Goal: Transaction & Acquisition: Purchase product/service

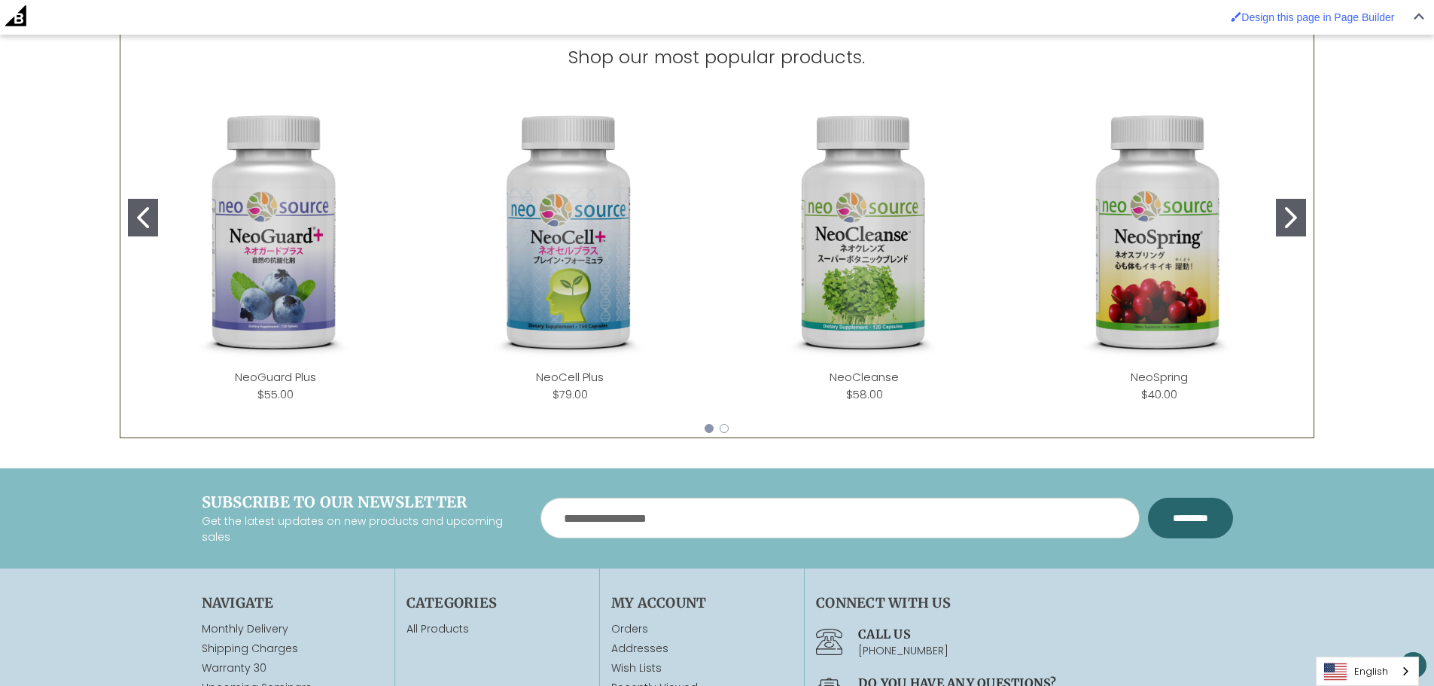
scroll to position [783, 0]
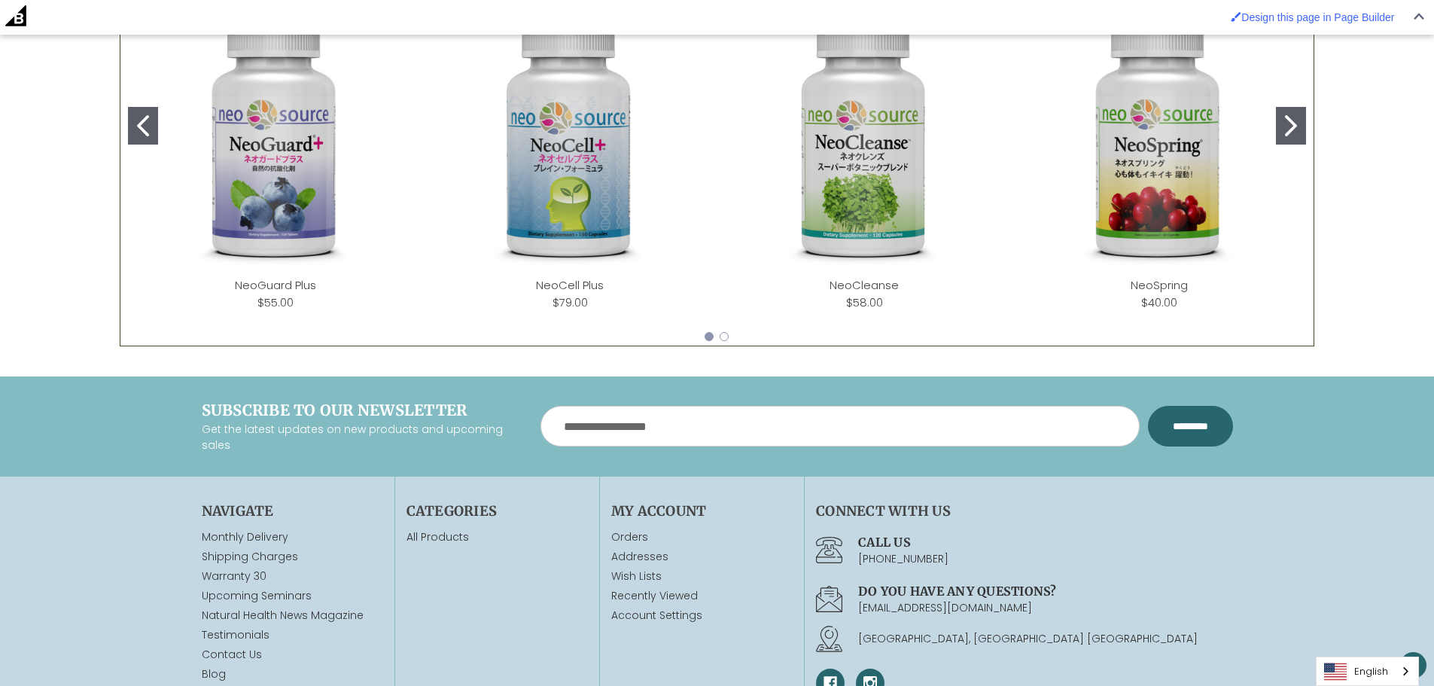
click at [864, 211] on img "NeoCleanse" at bounding box center [864, 141] width 270 height 270
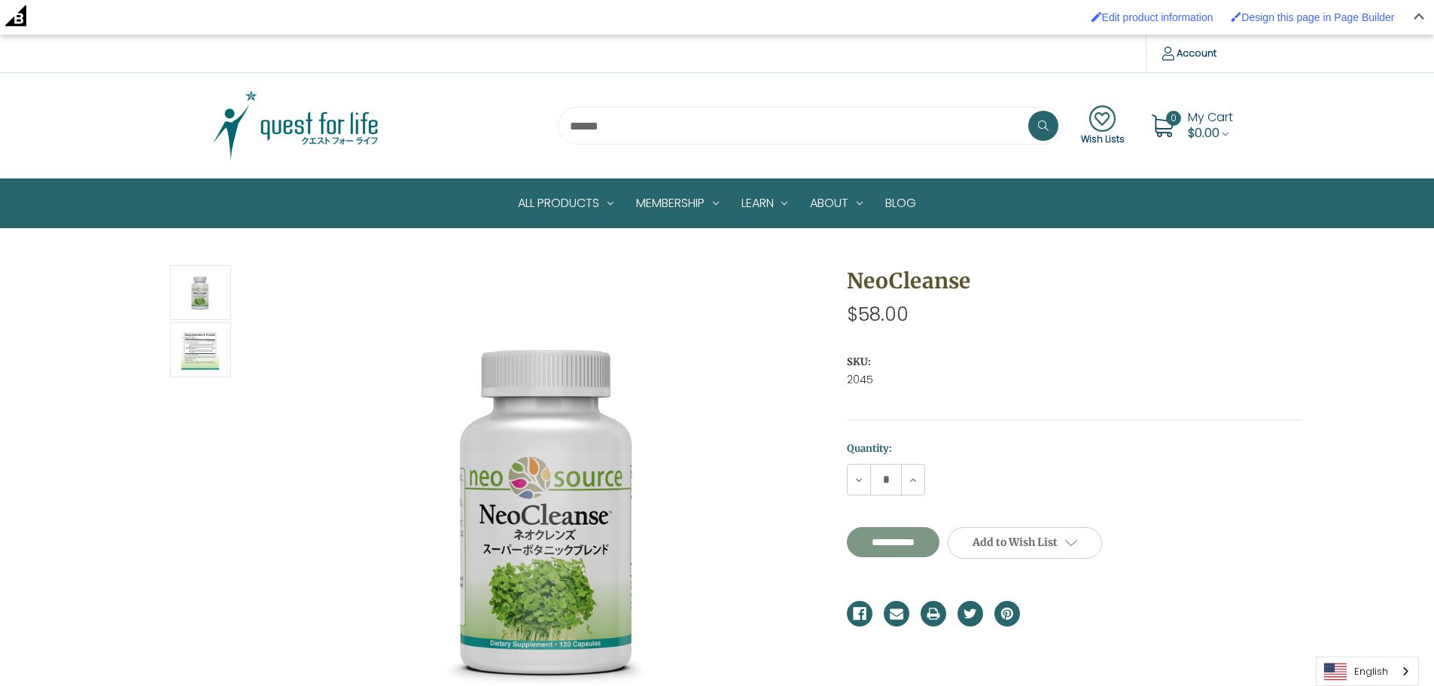
click at [865, 544] on input "**********" at bounding box center [893, 542] width 93 height 30
type input "**********"
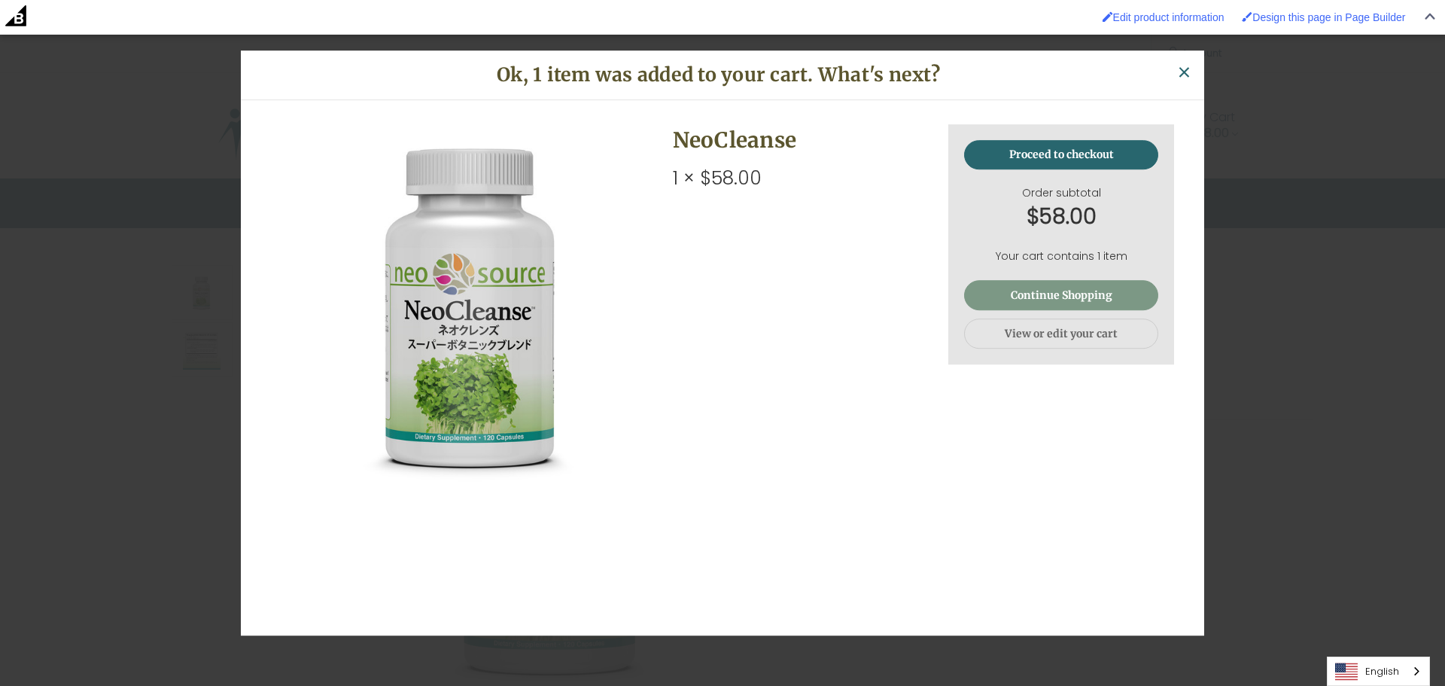
click at [1075, 294] on link "Continue Shopping" at bounding box center [1061, 296] width 194 height 30
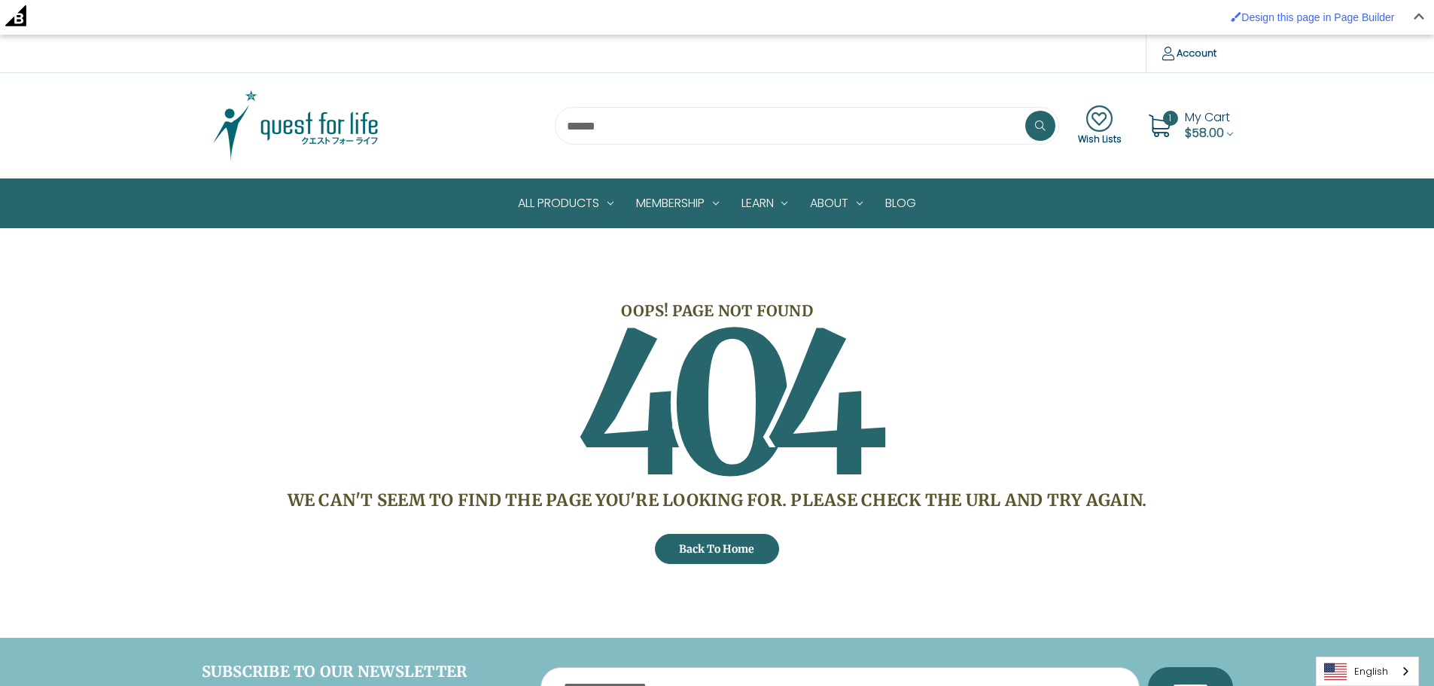
click at [1164, 115] on span "1" at bounding box center [1170, 118] width 15 height 15
click at [1185, 133] on span "$58.00" at bounding box center [1204, 132] width 39 height 17
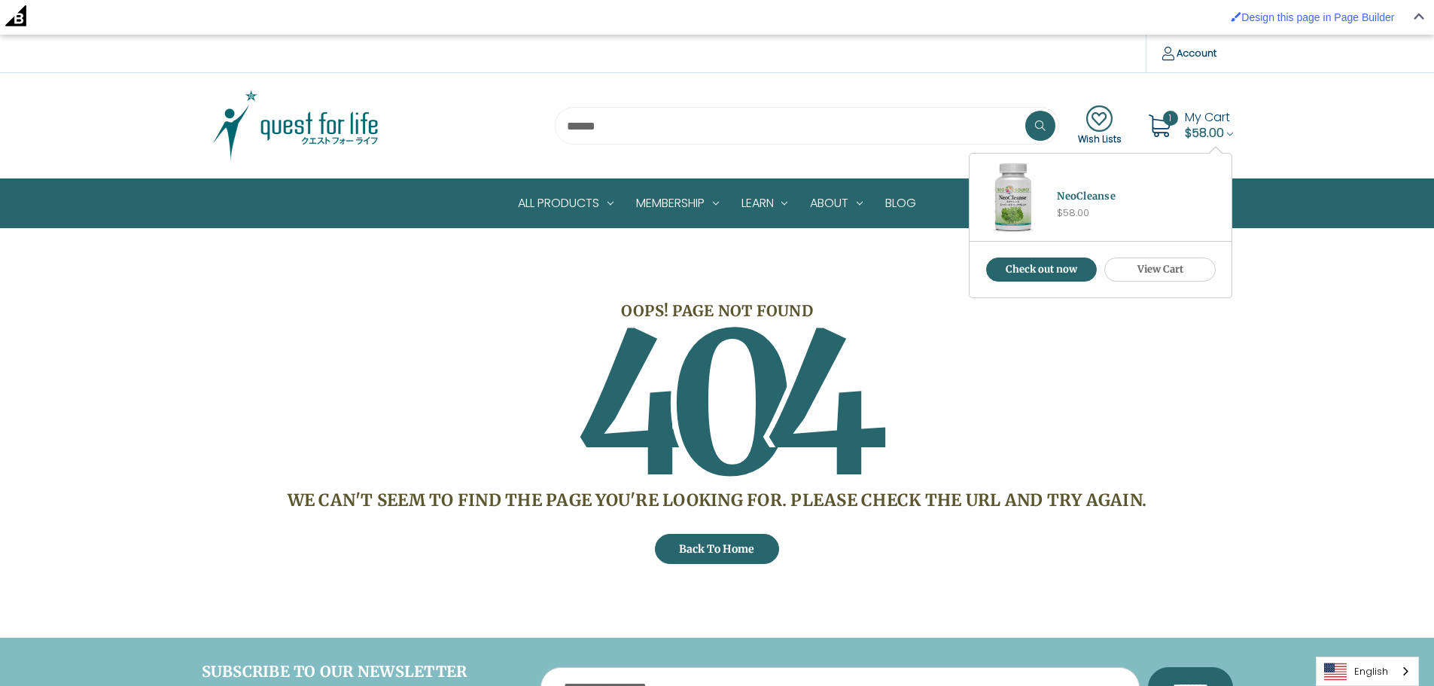
click at [1060, 175] on div "NeoCleanse $58.00" at bounding box center [1144, 197] width 175 height 87
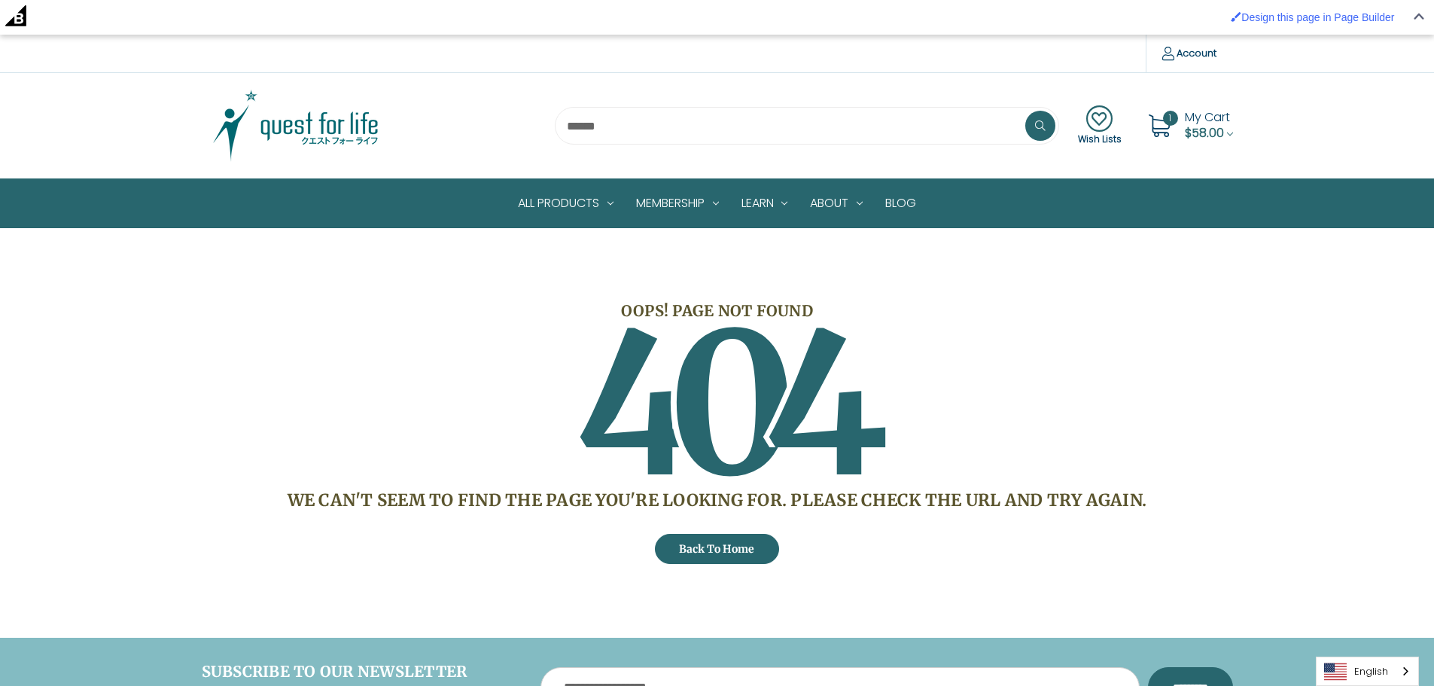
click at [1203, 132] on span "$58.00" at bounding box center [1204, 132] width 39 height 17
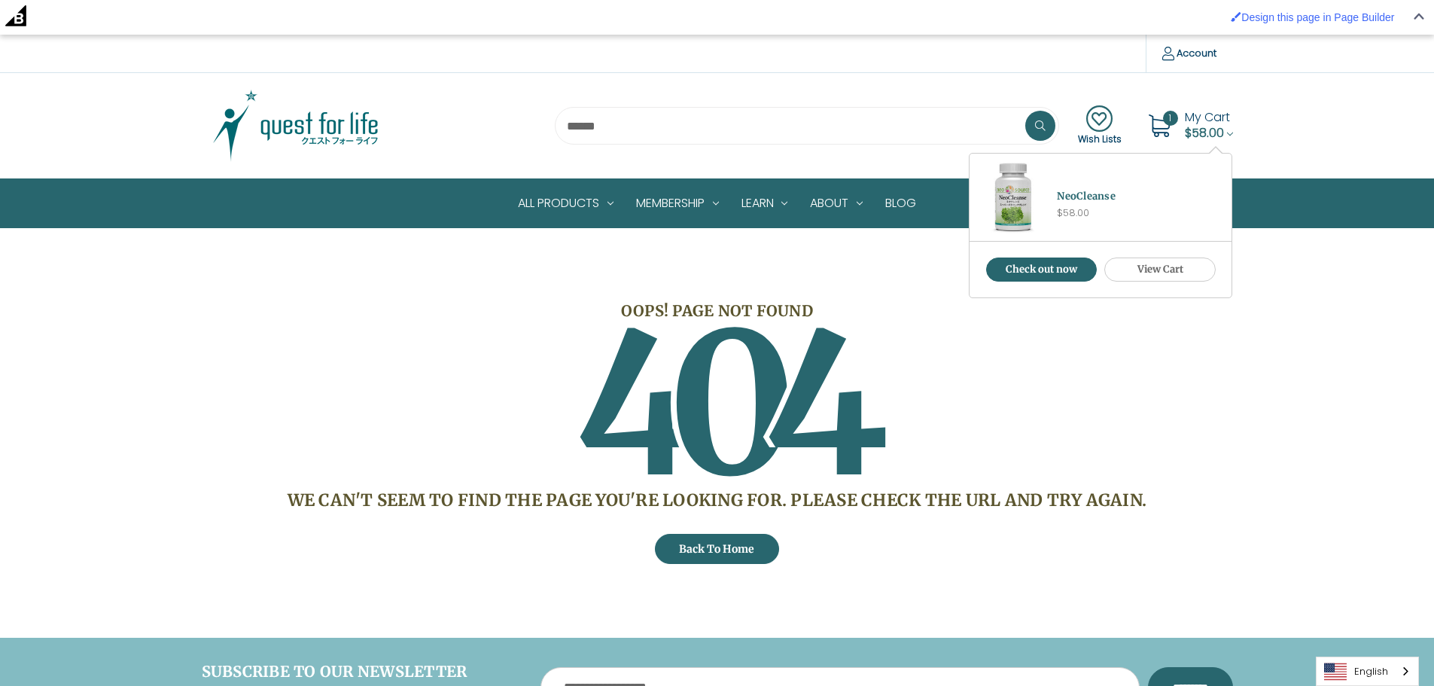
click at [1172, 236] on div "NeoCleanse $58.00" at bounding box center [1144, 197] width 175 height 87
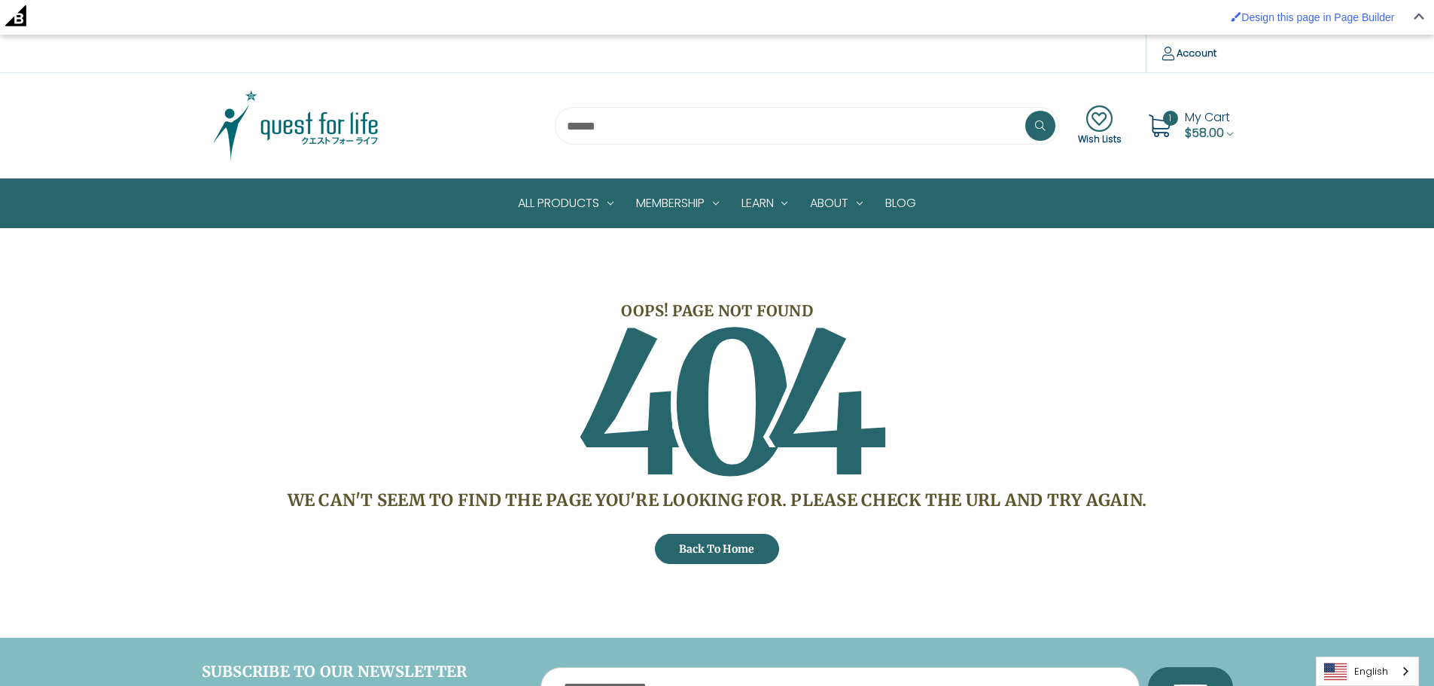
click at [1218, 129] on span "$58.00" at bounding box center [1204, 132] width 39 height 17
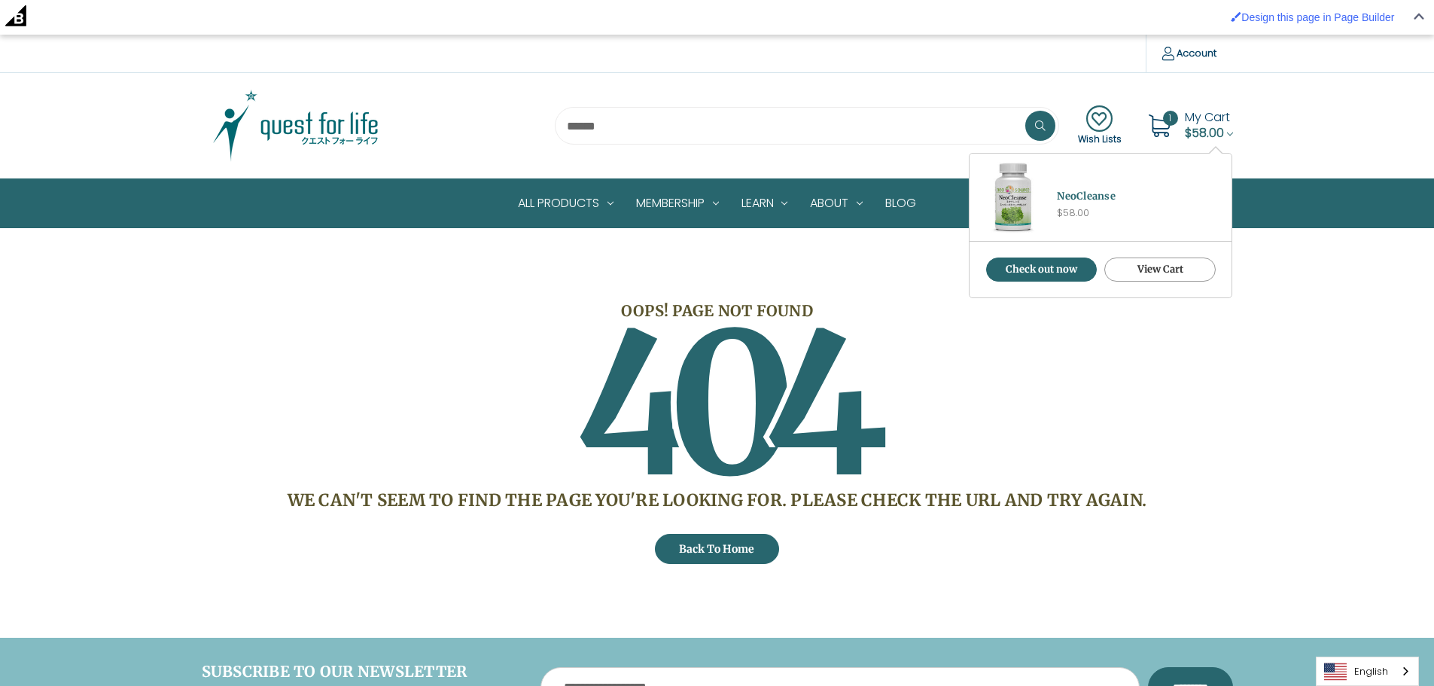
click at [1173, 260] on link "View Cart" at bounding box center [1159, 269] width 111 height 24
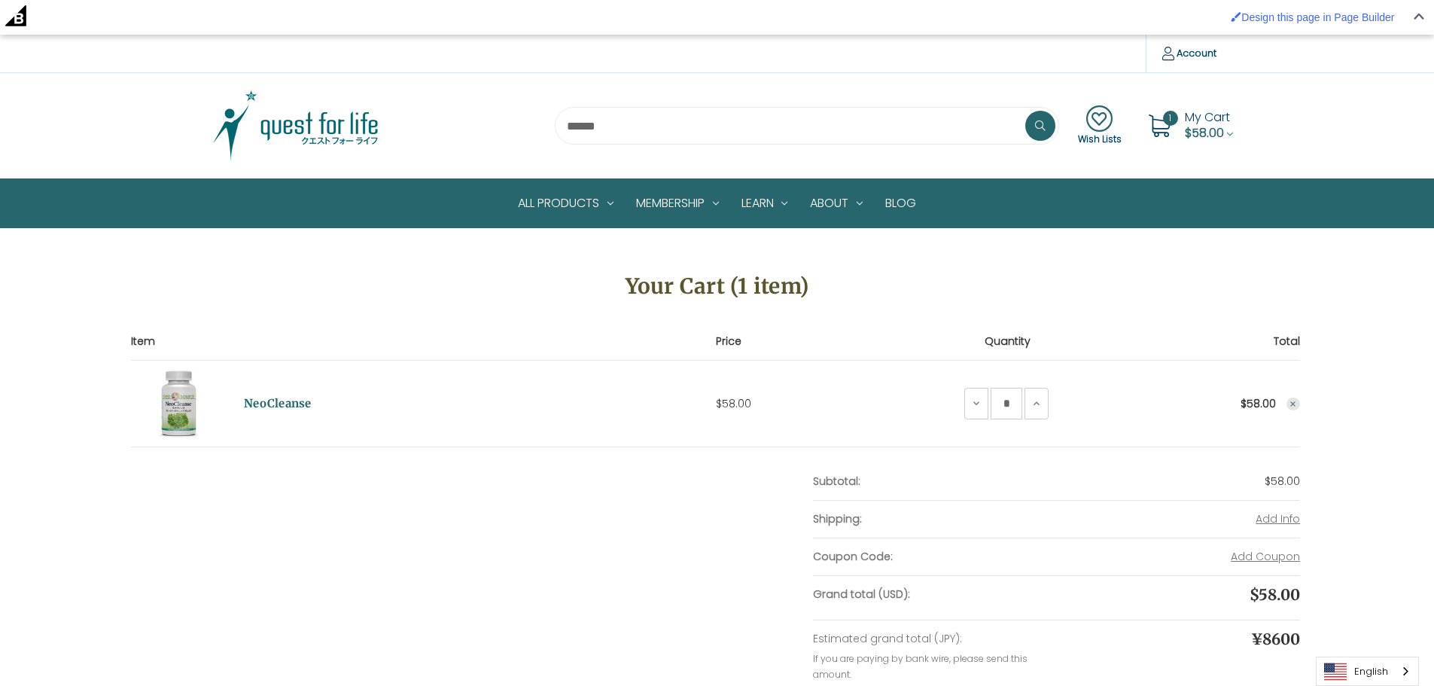
click at [254, 142] on img at bounding box center [296, 125] width 188 height 75
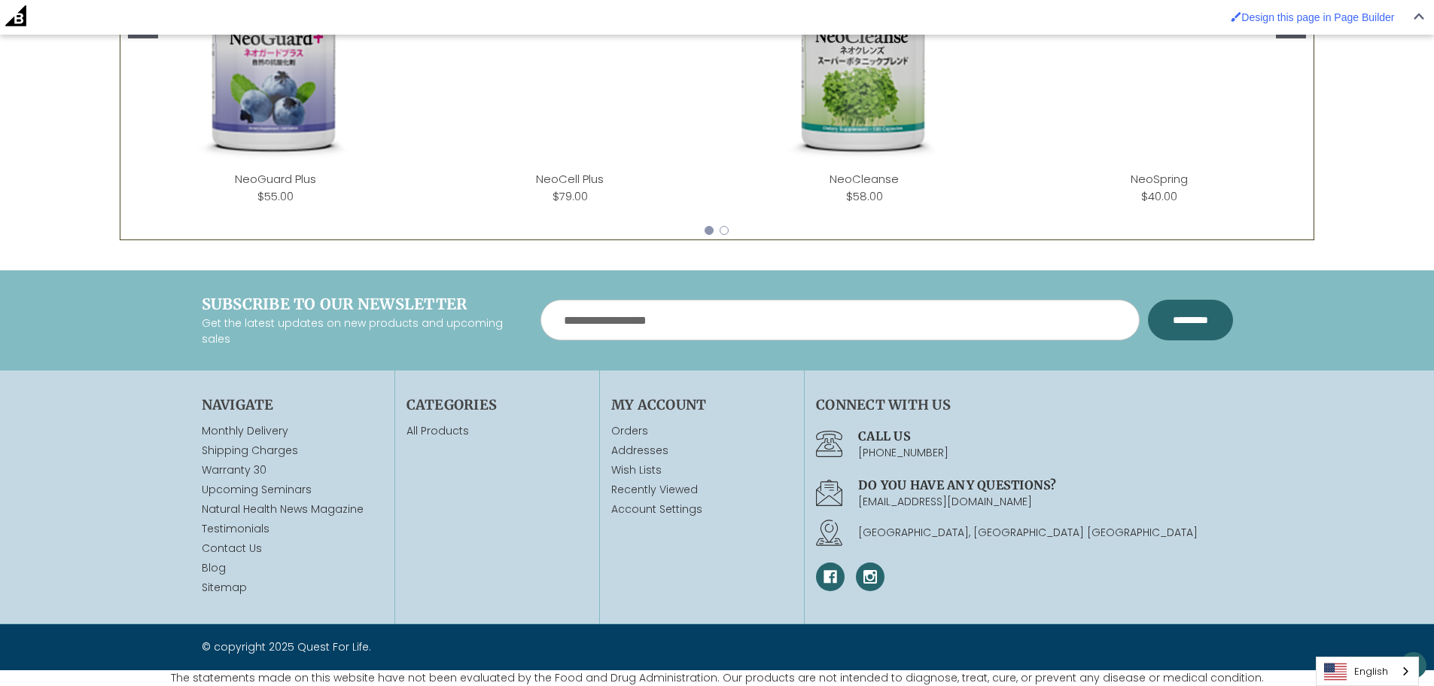
scroll to position [723, 0]
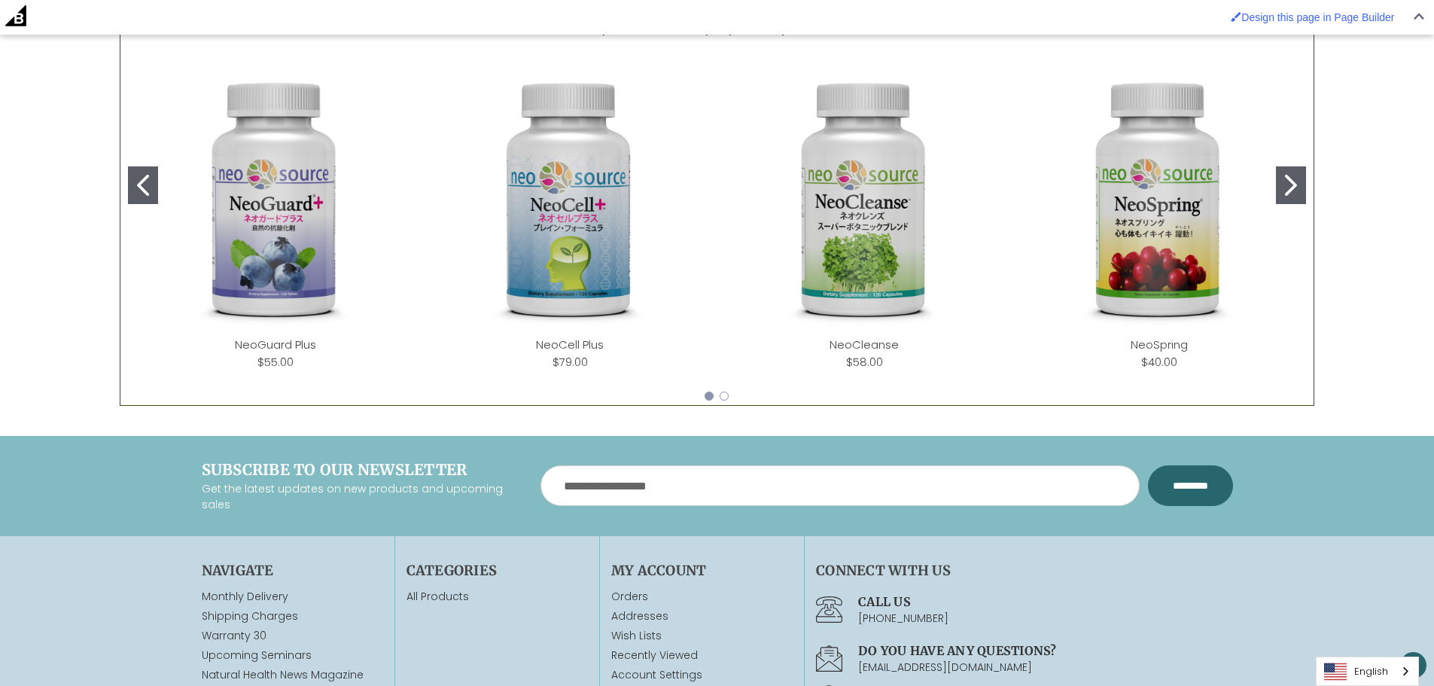
click at [905, 253] on img "NeoCleanse" at bounding box center [864, 200] width 270 height 270
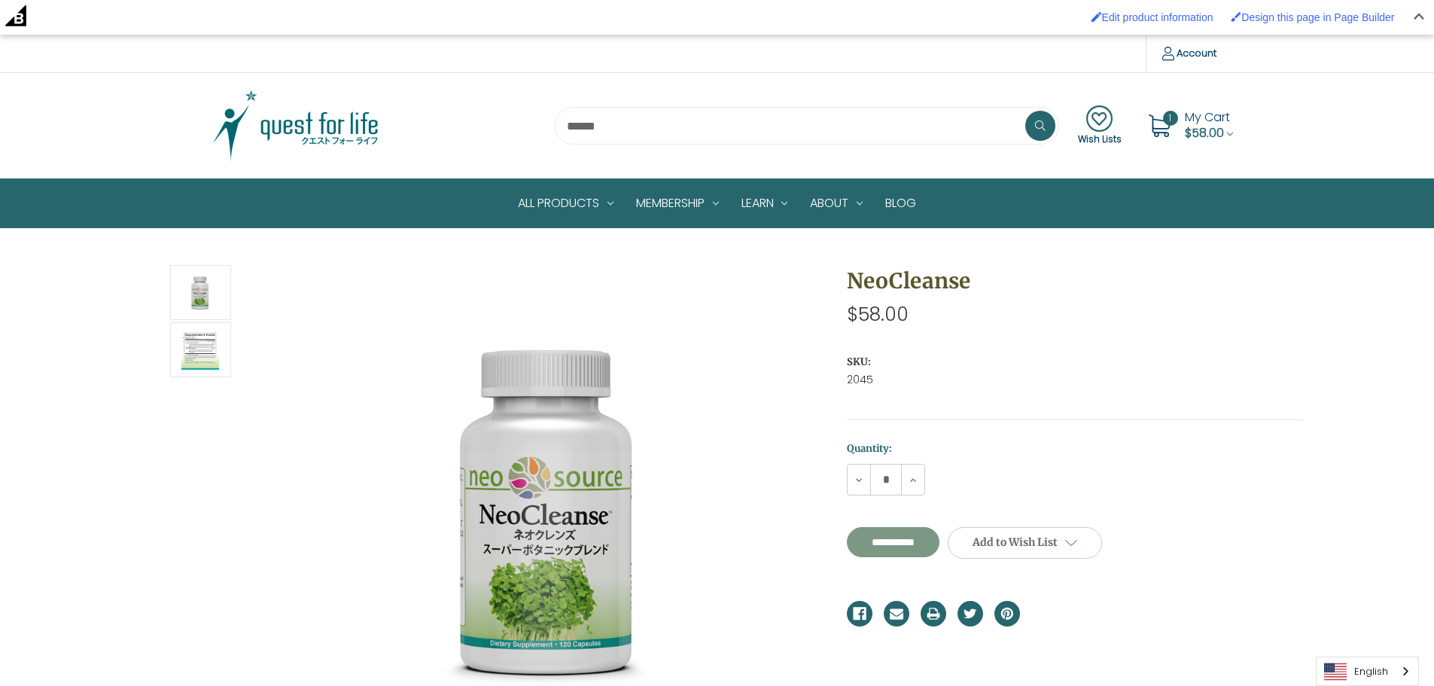
click at [927, 537] on input "**********" at bounding box center [893, 542] width 93 height 30
type input "**********"
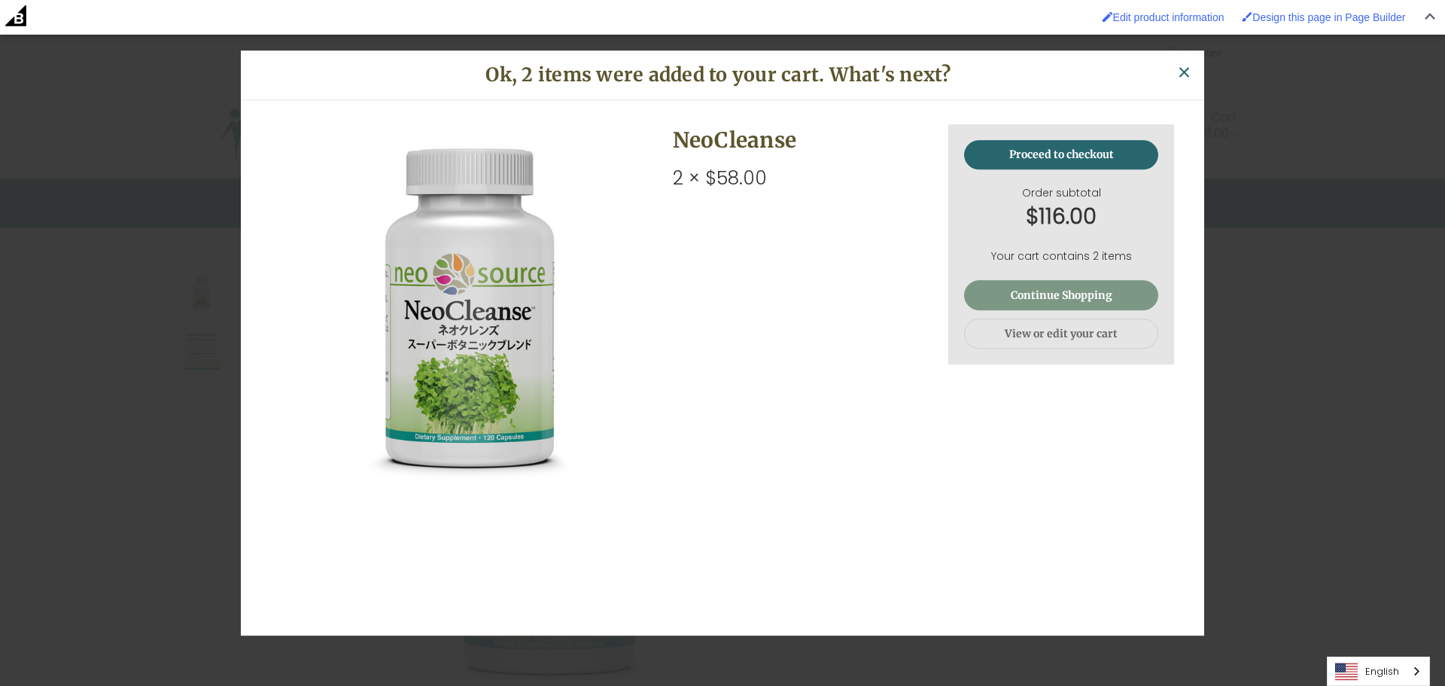
drag, startPoint x: 1072, startPoint y: 297, endPoint x: 1017, endPoint y: 301, distance: 55.1
click at [1017, 301] on link "Continue Shopping" at bounding box center [1061, 296] width 194 height 30
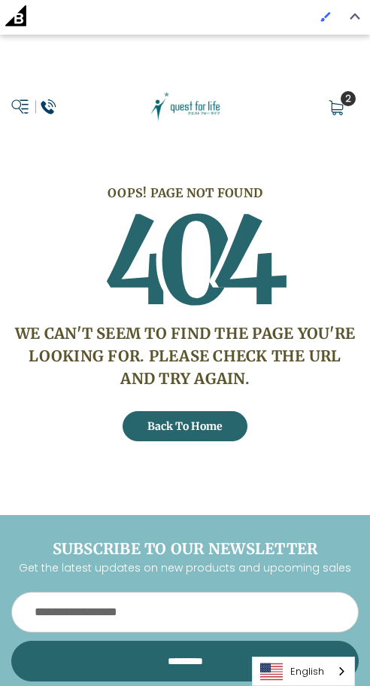
click at [186, 194] on span "0" at bounding box center [185, 261] width 56 height 151
click at [192, 108] on img at bounding box center [185, 107] width 79 height 32
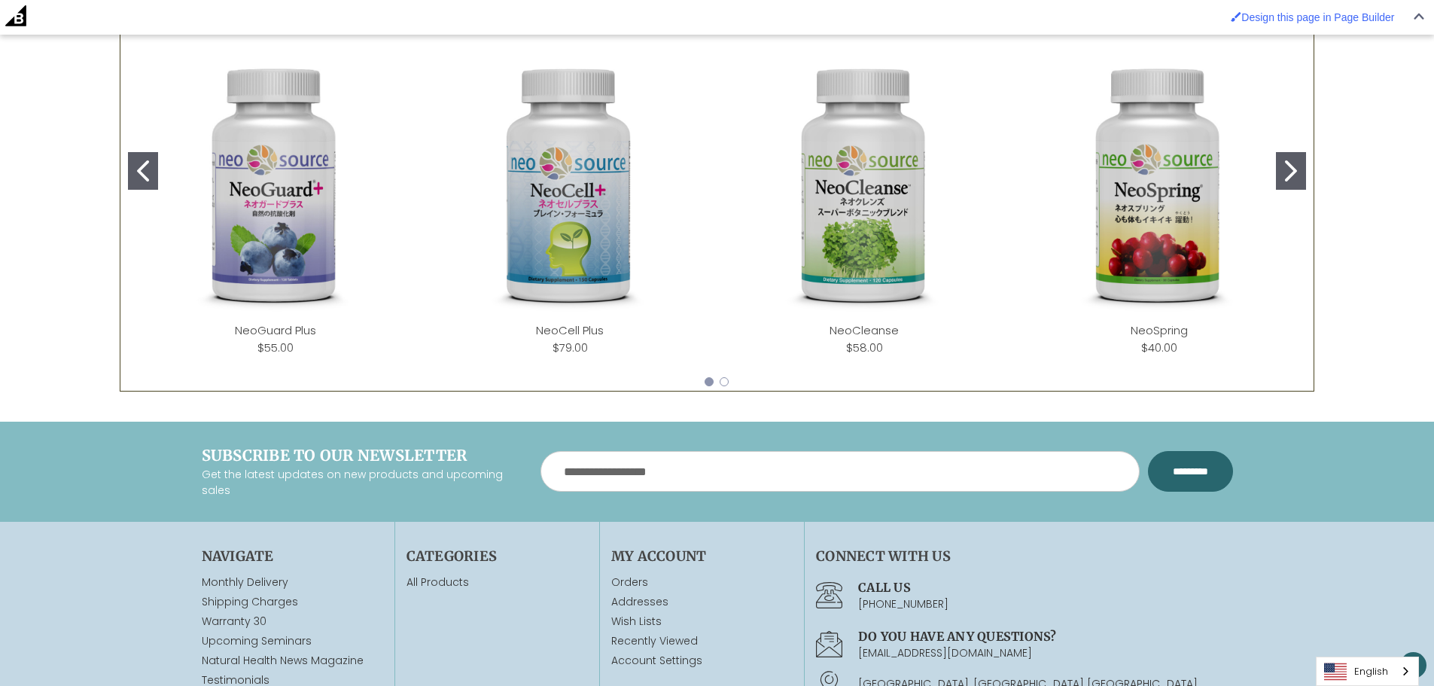
scroll to position [775, 0]
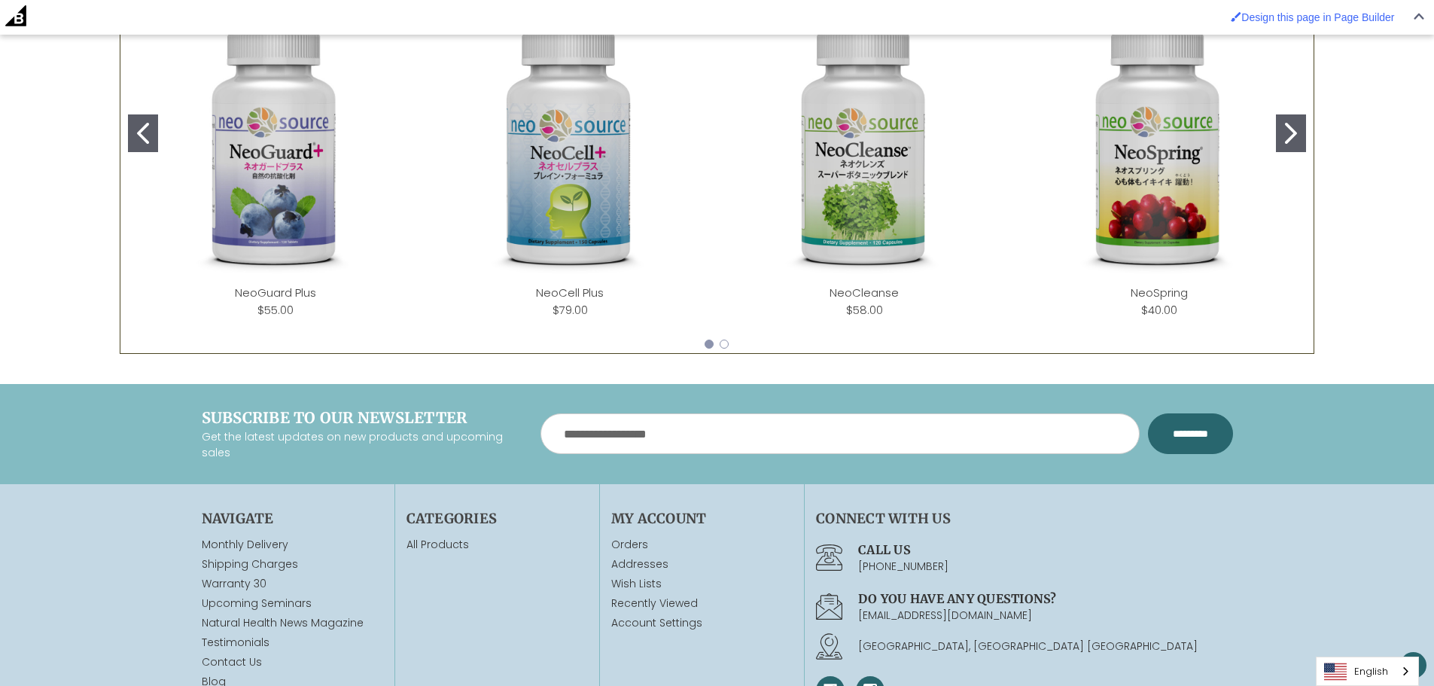
drag, startPoint x: 1443, startPoint y: 52, endPoint x: 1434, endPoint y: 379, distance: 326.8
click at [370, 379] on html "Design this page in Page Builder Skip to main content Compare" at bounding box center [717, 12] width 1434 height 1575
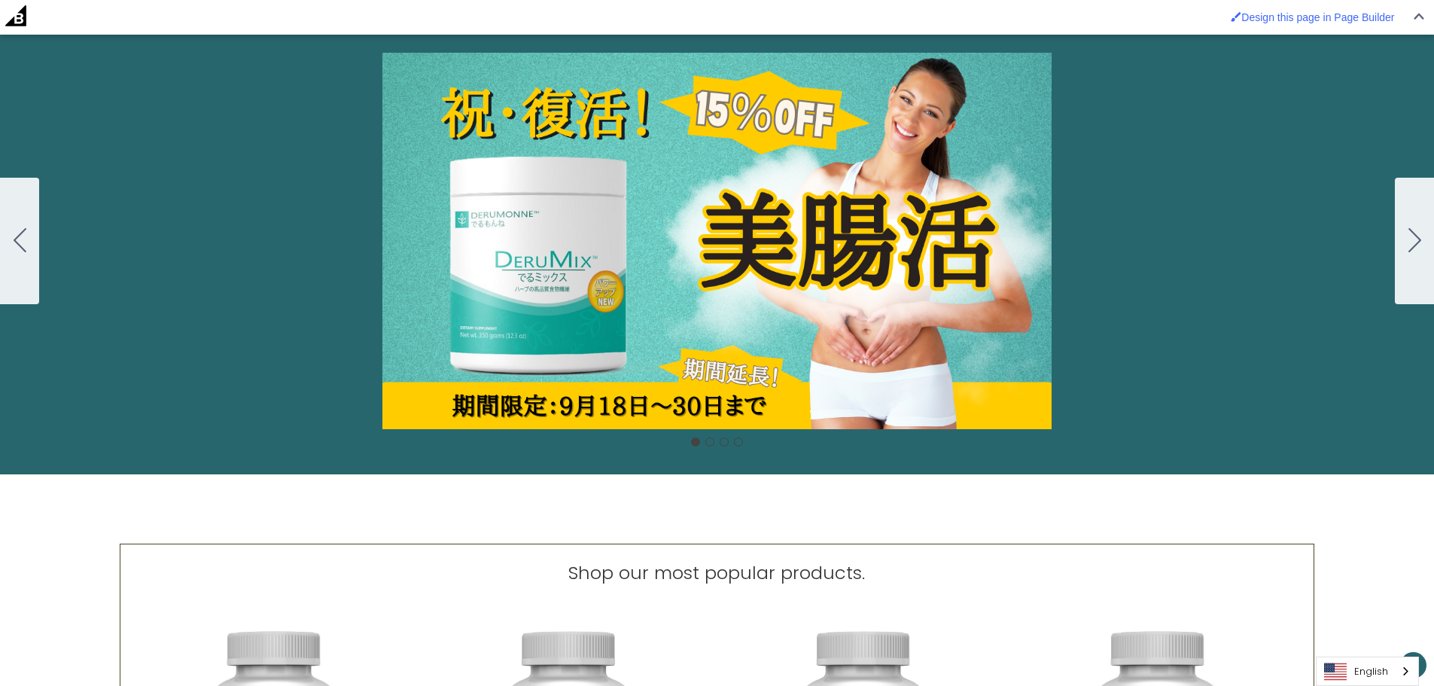
click at [370, 205] on button "Go to slide 2" at bounding box center [1414, 241] width 39 height 126
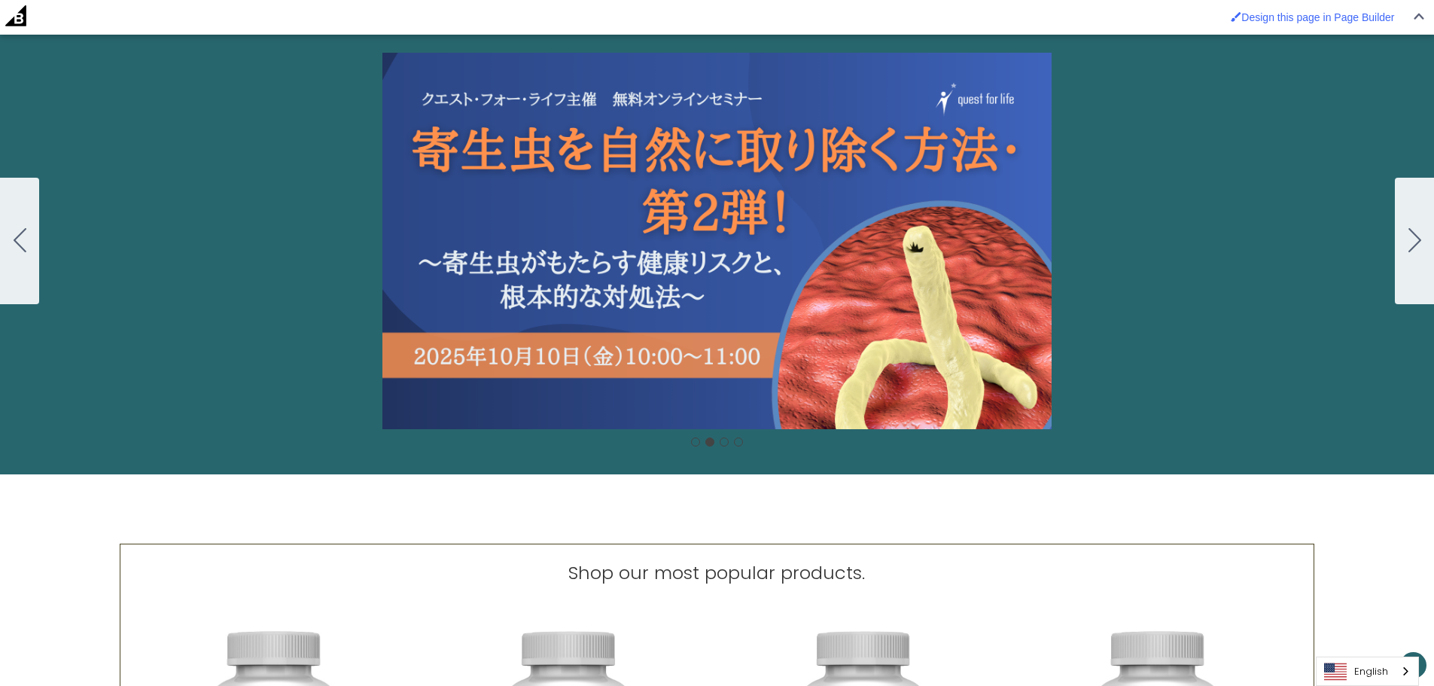
click at [370, 205] on button "Go to slide 3" at bounding box center [1414, 241] width 39 height 126
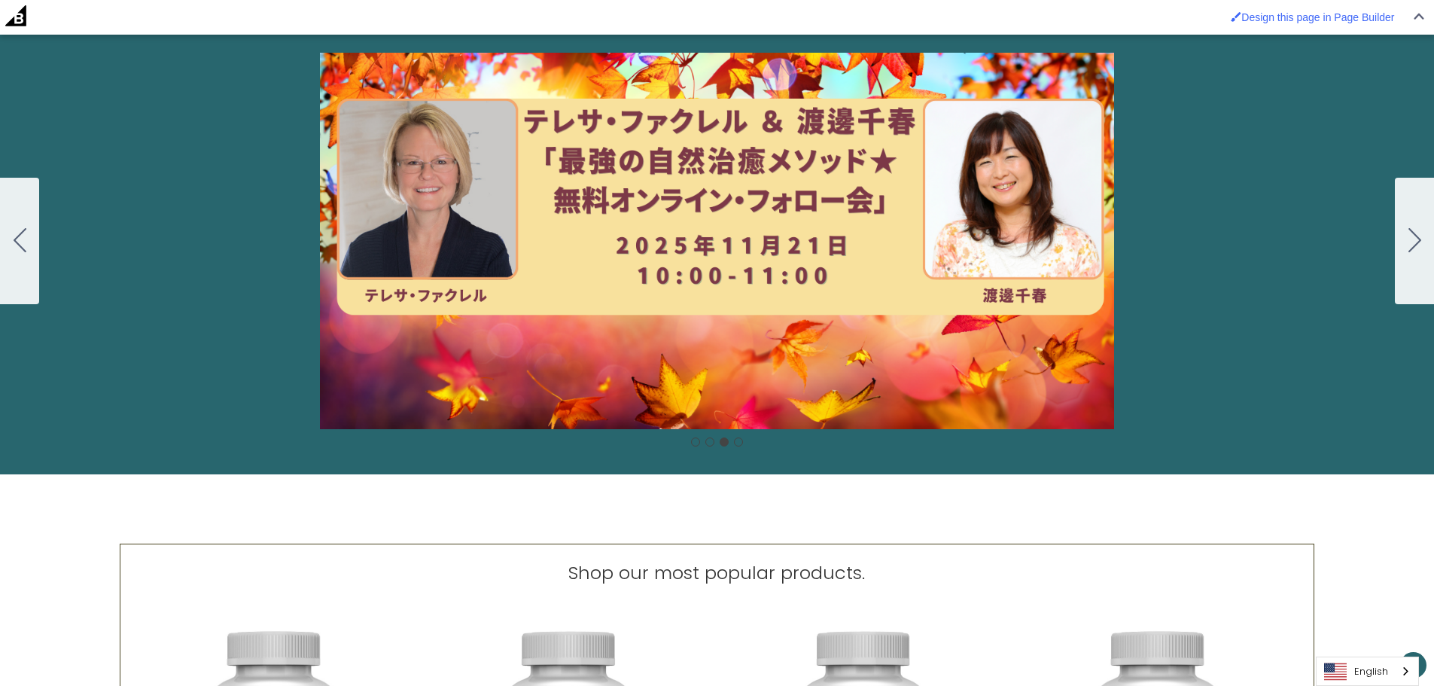
click at [370, 205] on button "Go to slide 4" at bounding box center [1414, 241] width 39 height 126
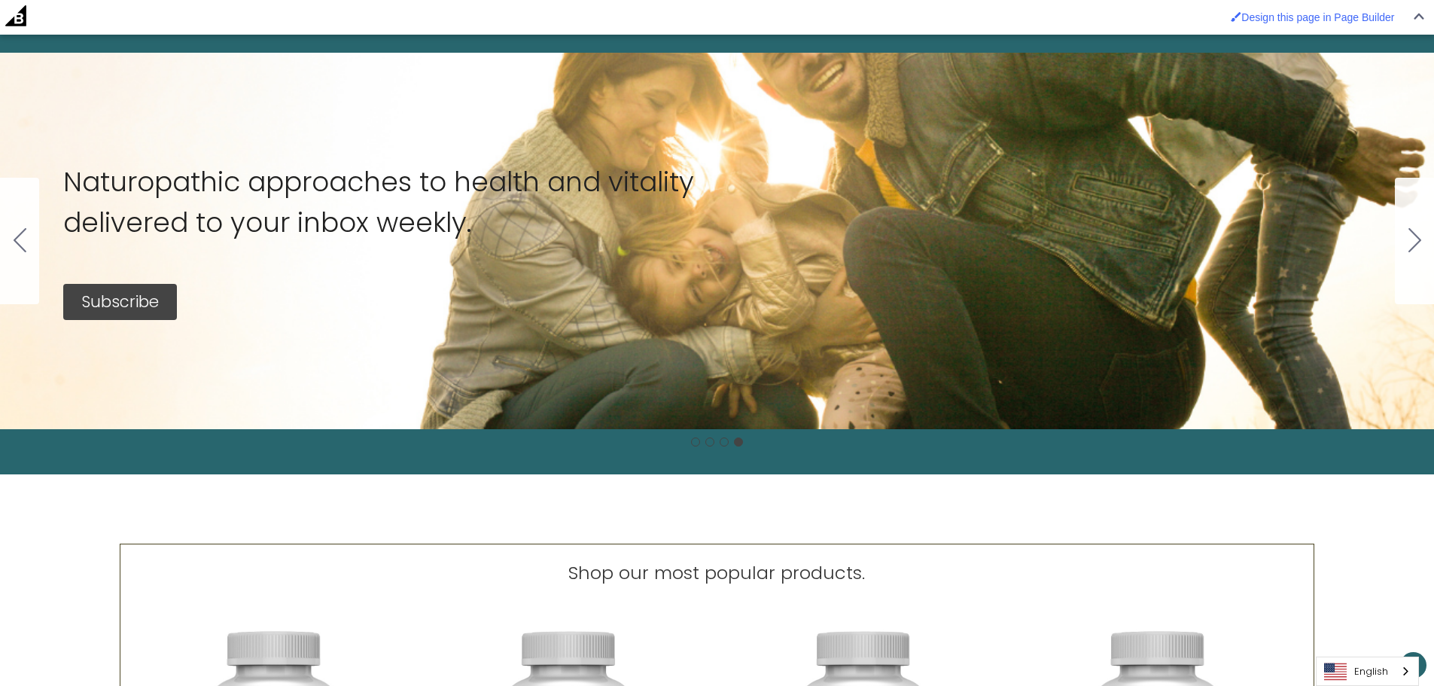
click at [370, 205] on button "Go to slide 1" at bounding box center [1414, 241] width 39 height 126
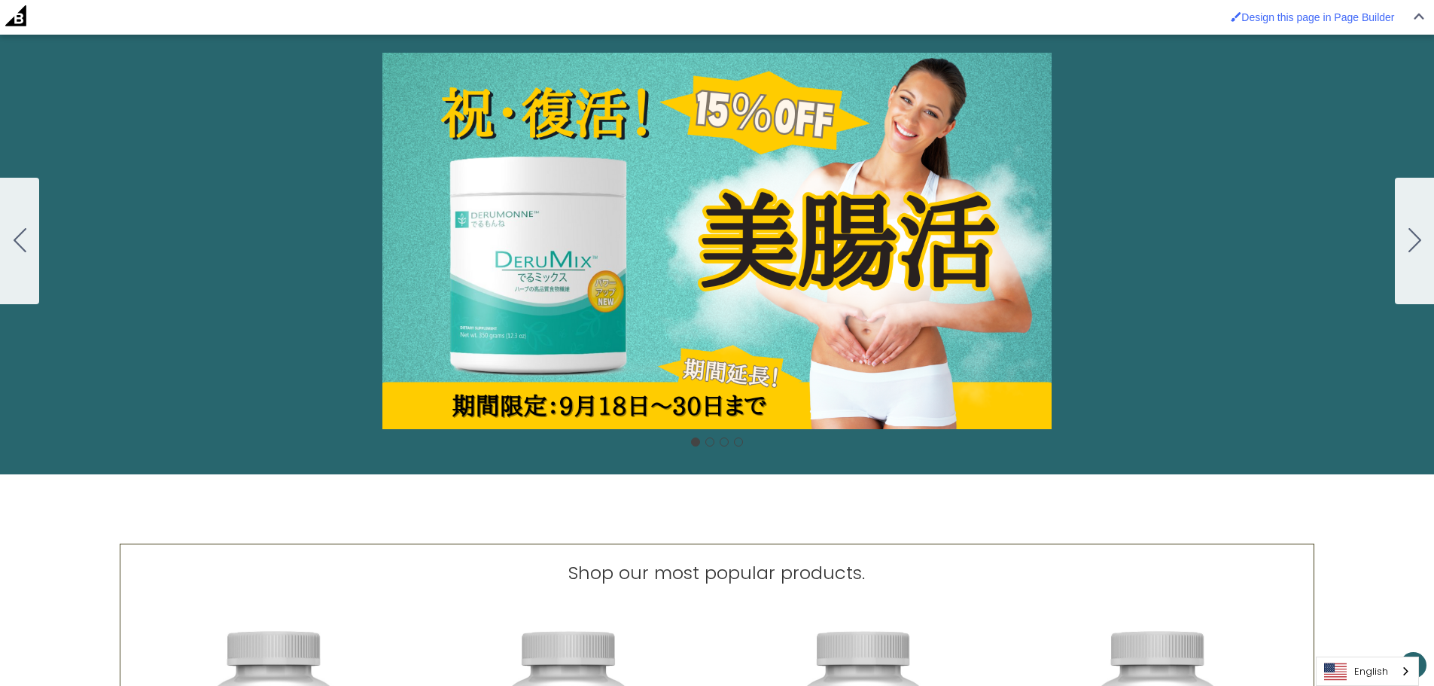
click at [370, 205] on button "Go to slide 2" at bounding box center [1414, 241] width 39 height 126
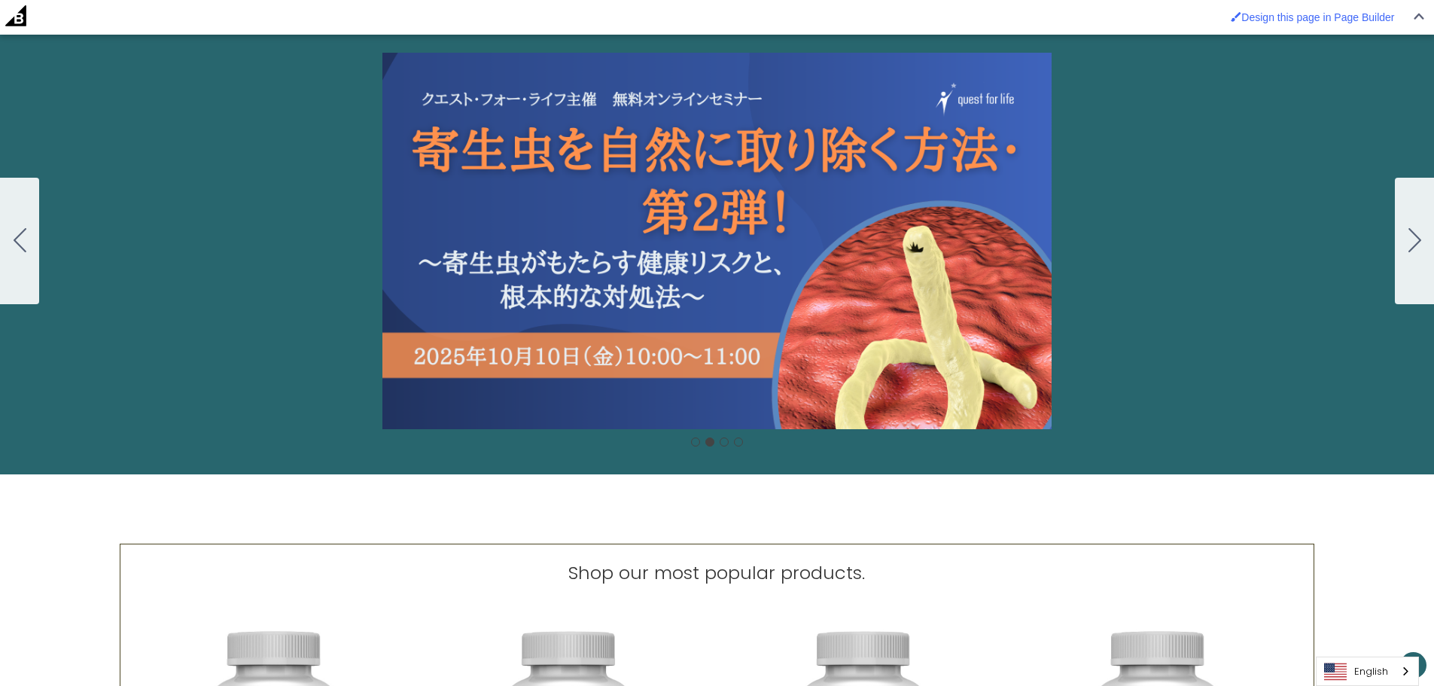
scroll to position [785, 0]
